Goal: Contribute content: Contribute content

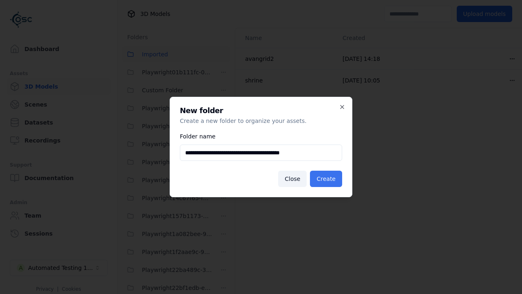
type input "**********"
click at [327, 179] on button "Create" at bounding box center [326, 178] width 32 height 16
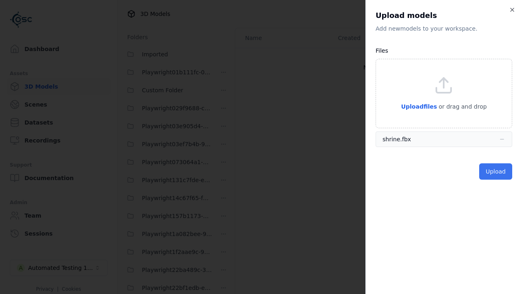
click at [497, 171] on button "Upload" at bounding box center [495, 171] width 33 height 16
